Goal: Transaction & Acquisition: Purchase product/service

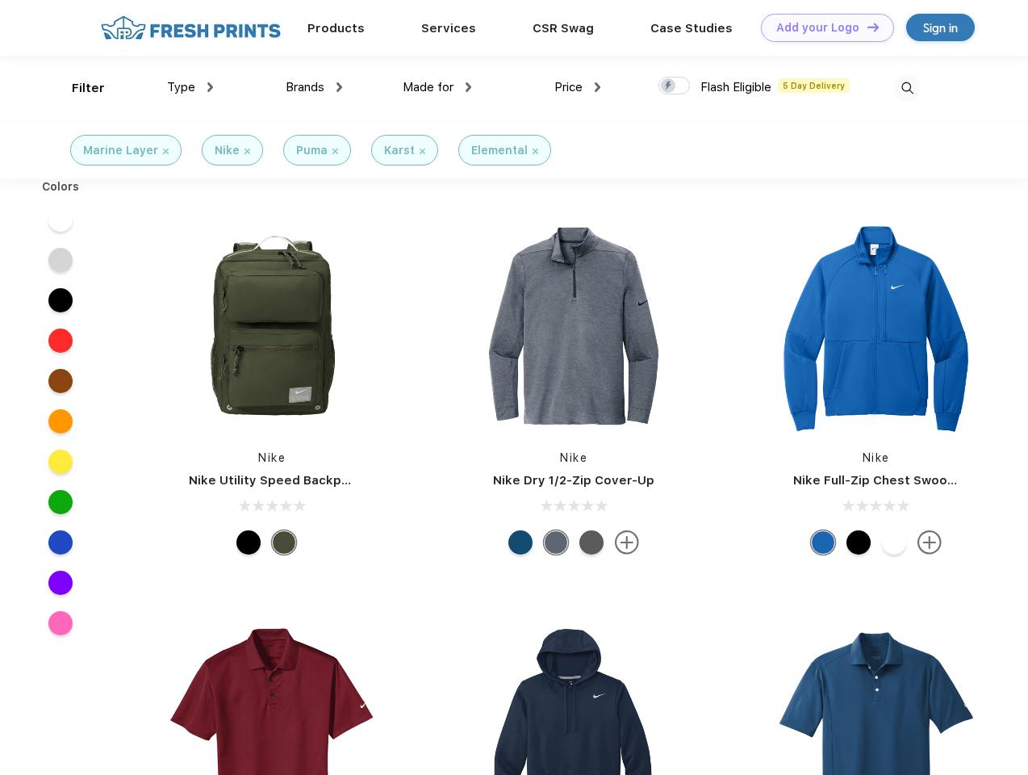
click at [822, 27] on link "Add your Logo Design Tool" at bounding box center [827, 28] width 133 height 28
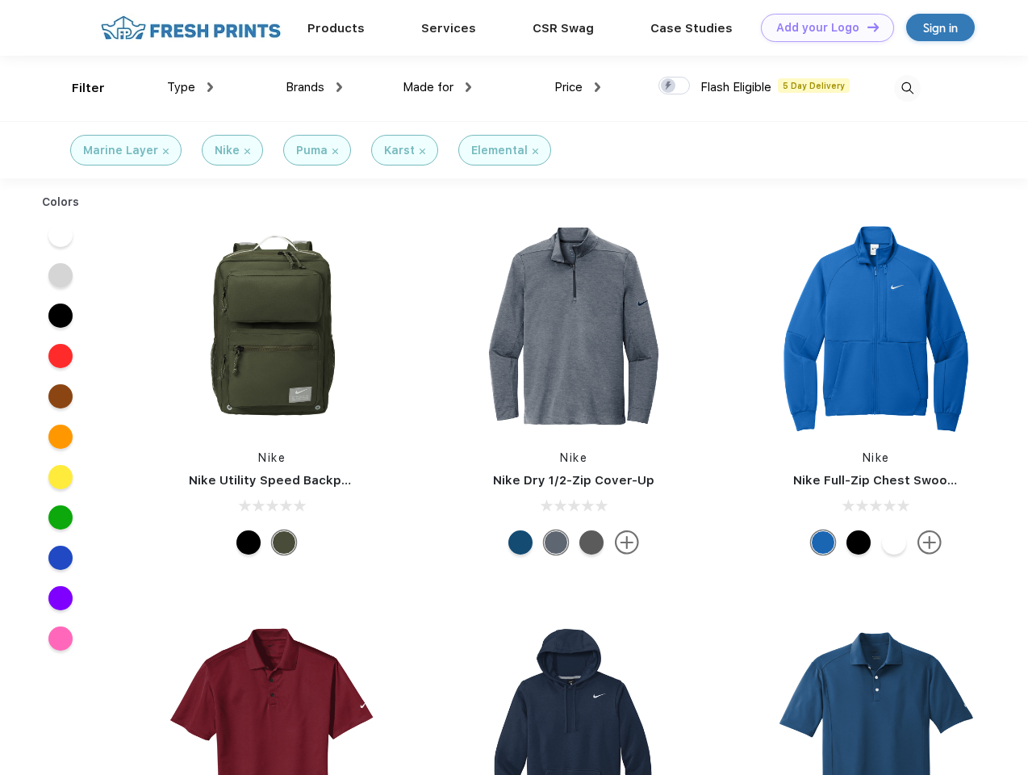
click at [0, 0] on div "Design Tool" at bounding box center [0, 0] width 0 height 0
click at [866, 27] on link "Add your Logo Design Tool" at bounding box center [827, 28] width 133 height 28
click at [77, 88] on div "Filter" at bounding box center [88, 88] width 33 height 19
click at [190, 87] on span "Type" at bounding box center [181, 87] width 28 height 15
click at [314, 87] on span "Brands" at bounding box center [305, 87] width 39 height 15
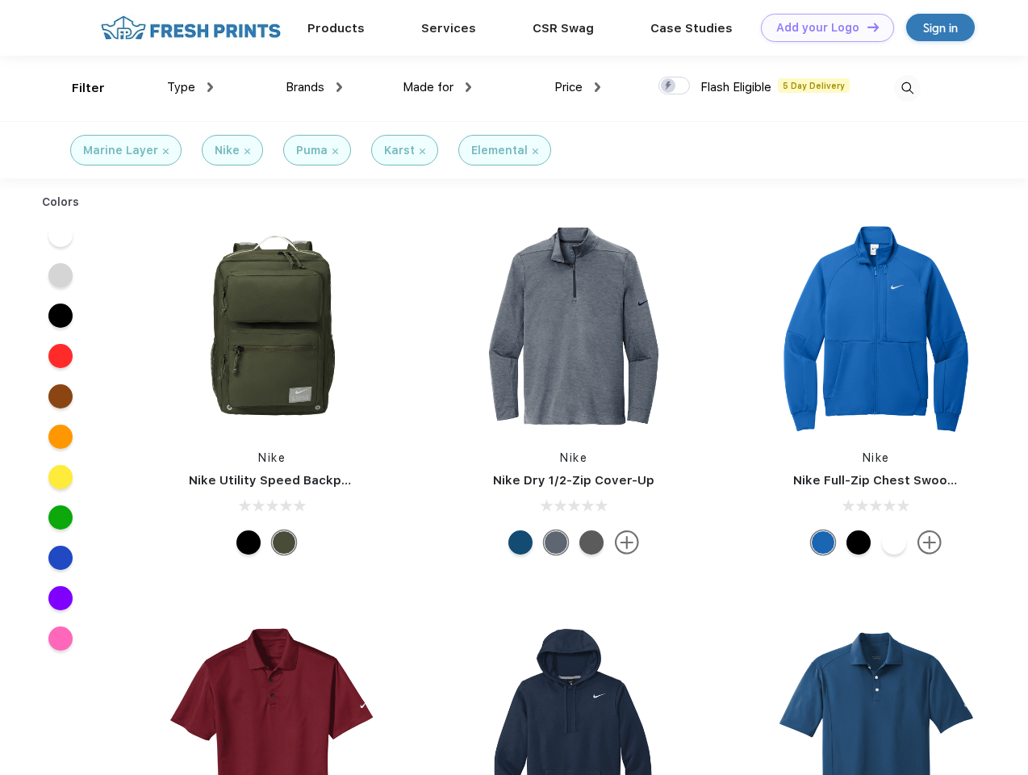
click at [437, 87] on span "Made for" at bounding box center [428, 87] width 51 height 15
click at [578, 87] on span "Price" at bounding box center [568, 87] width 28 height 15
click at [675, 86] on div at bounding box center [674, 86] width 31 height 18
click at [669, 86] on input "checkbox" at bounding box center [664, 81] width 10 height 10
click at [907, 88] on img at bounding box center [907, 88] width 27 height 27
